Goal: Transaction & Acquisition: Subscribe to service/newsletter

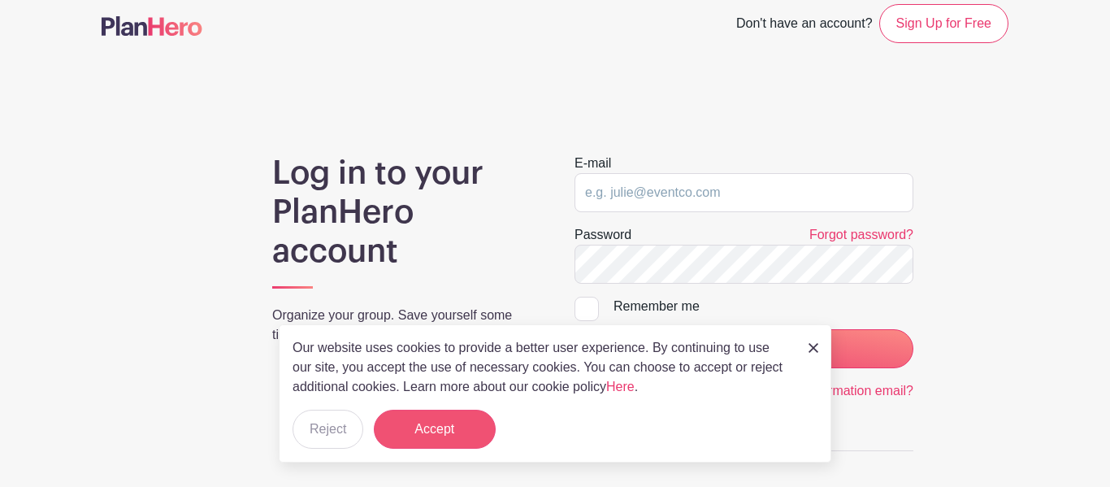
scroll to position [13, 0]
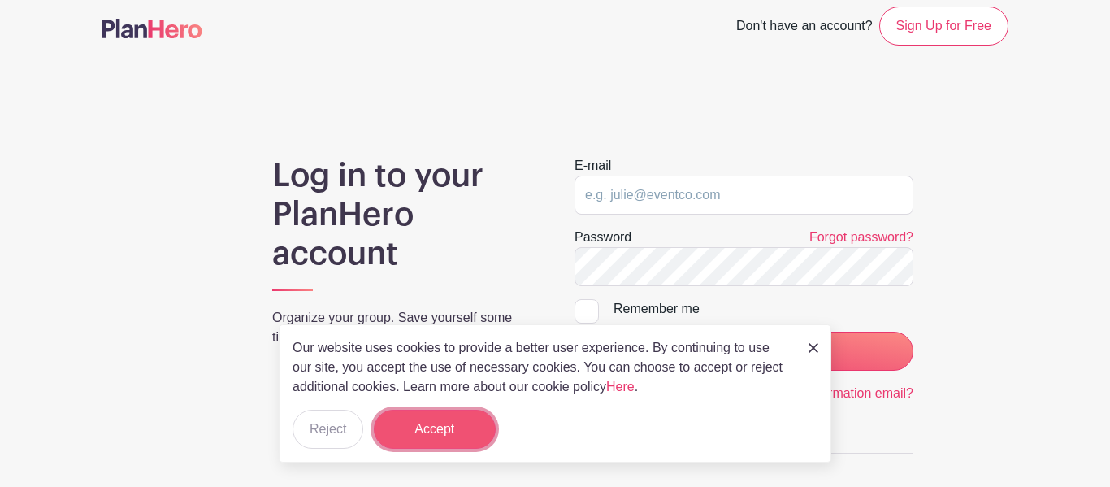
click at [438, 426] on button "Accept" at bounding box center [435, 429] width 122 height 39
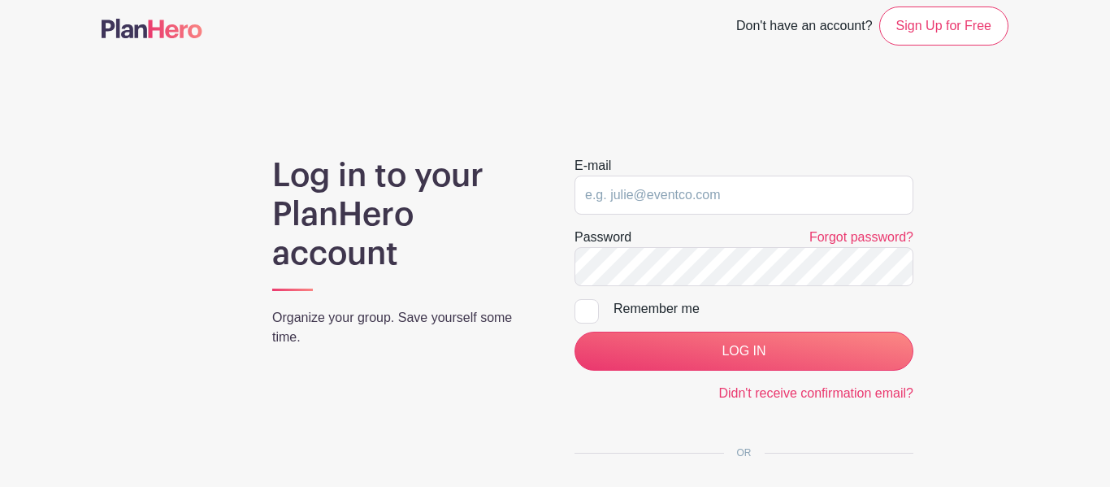
scroll to position [0, 0]
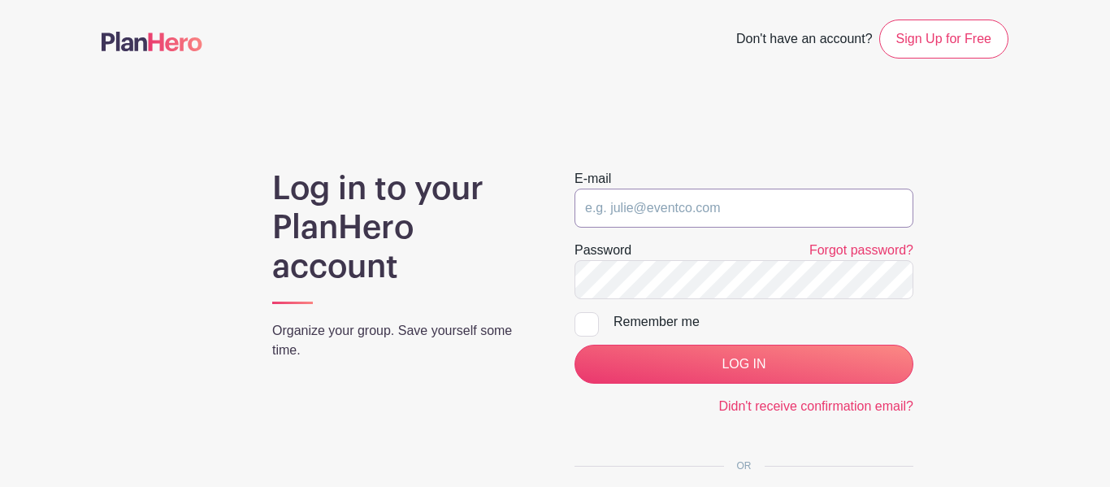
click at [597, 215] on input "email" at bounding box center [744, 208] width 339 height 39
type input "[EMAIL_ADDRESS][DOMAIN_NAME]"
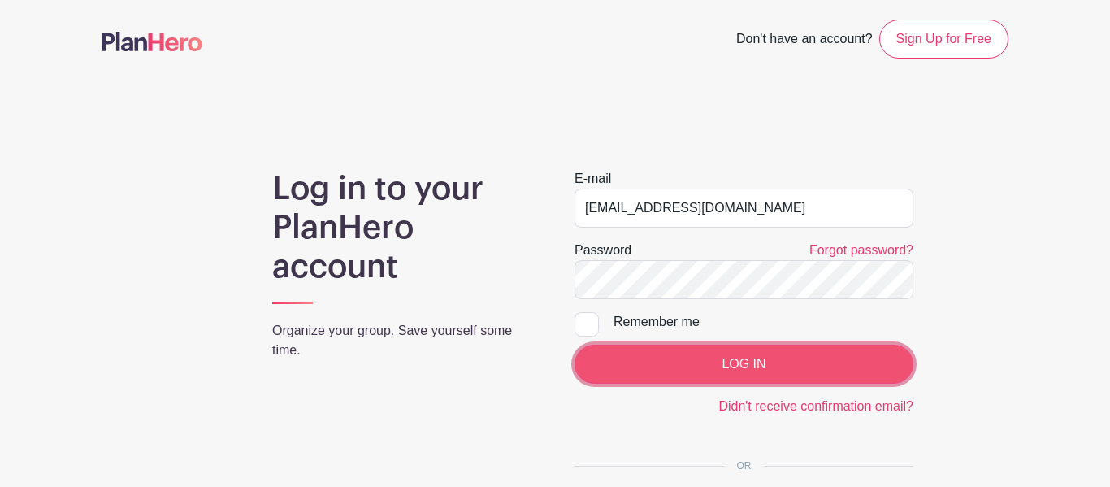
click at [741, 358] on input "LOG IN" at bounding box center [744, 364] width 339 height 39
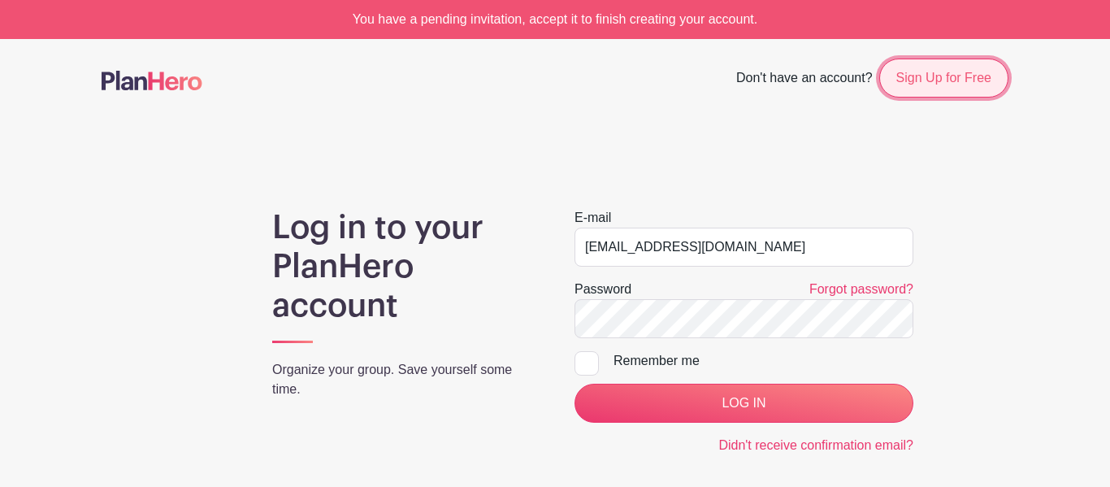
click at [944, 77] on link "Sign Up for Free" at bounding box center [944, 78] width 129 height 39
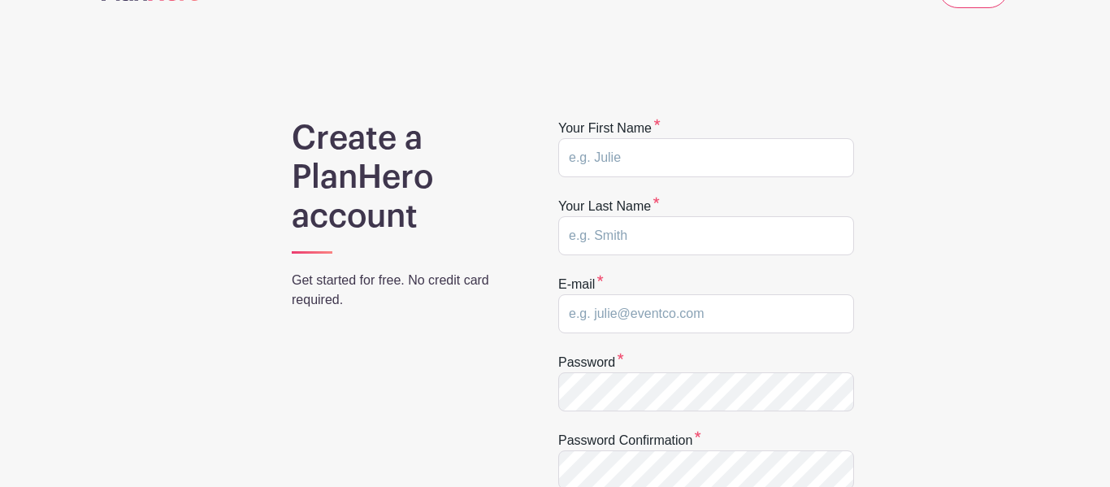
scroll to position [9, 0]
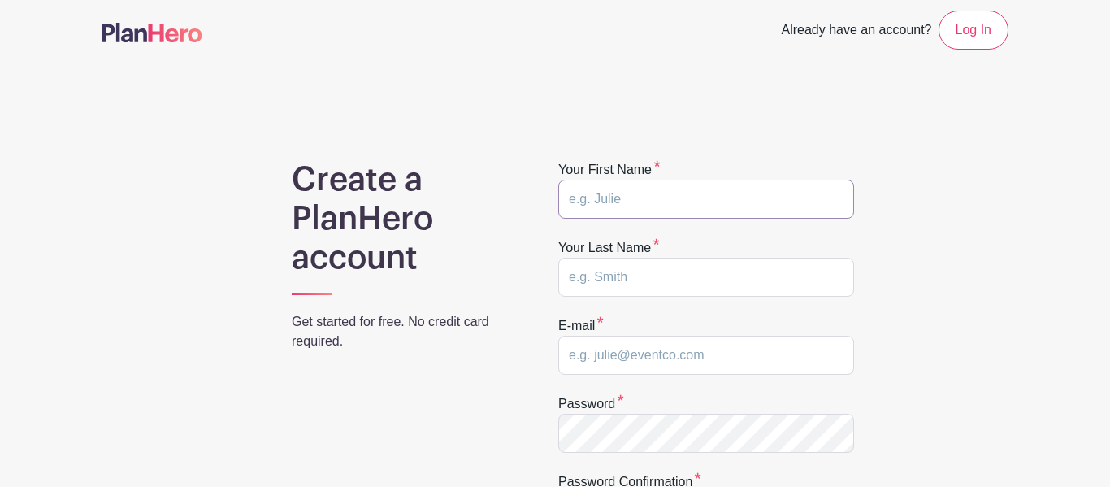
click at [599, 200] on input "text" at bounding box center [706, 199] width 296 height 39
type input "[PERSON_NAME]"
type input "[EMAIL_ADDRESS][DOMAIN_NAME]"
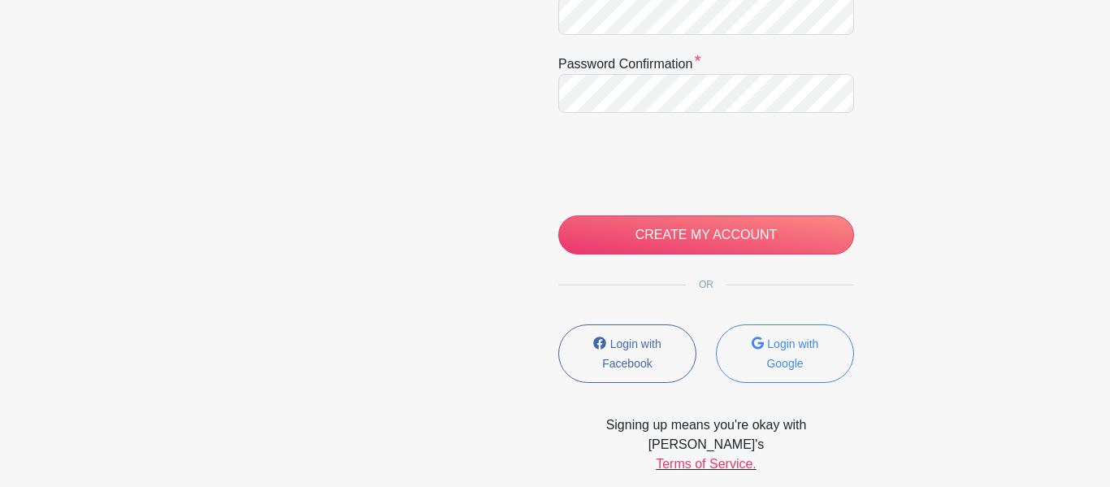
scroll to position [430, 0]
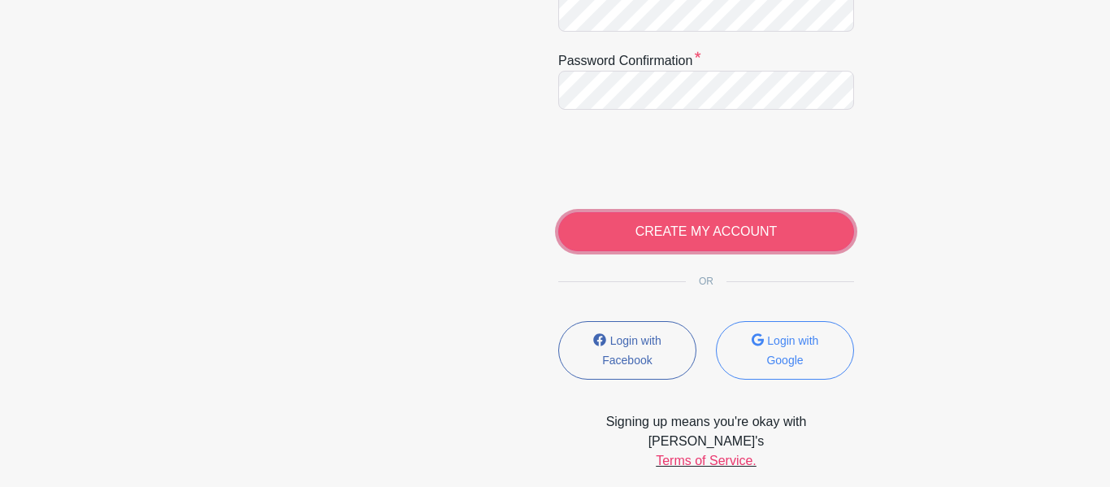
click at [690, 230] on input "CREATE MY ACCOUNT" at bounding box center [706, 231] width 296 height 39
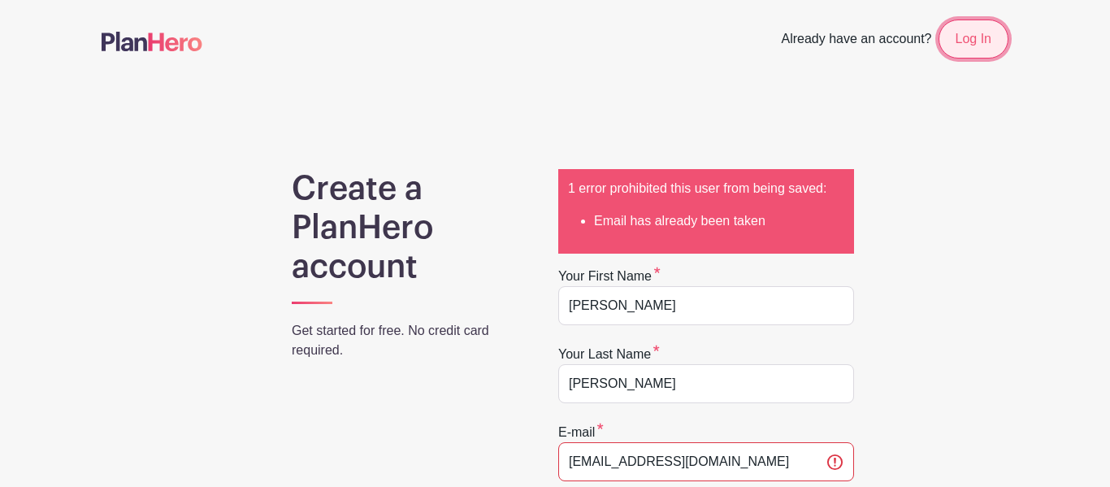
click at [980, 41] on link "Log In" at bounding box center [974, 39] width 70 height 39
